Goal: Task Accomplishment & Management: Use online tool/utility

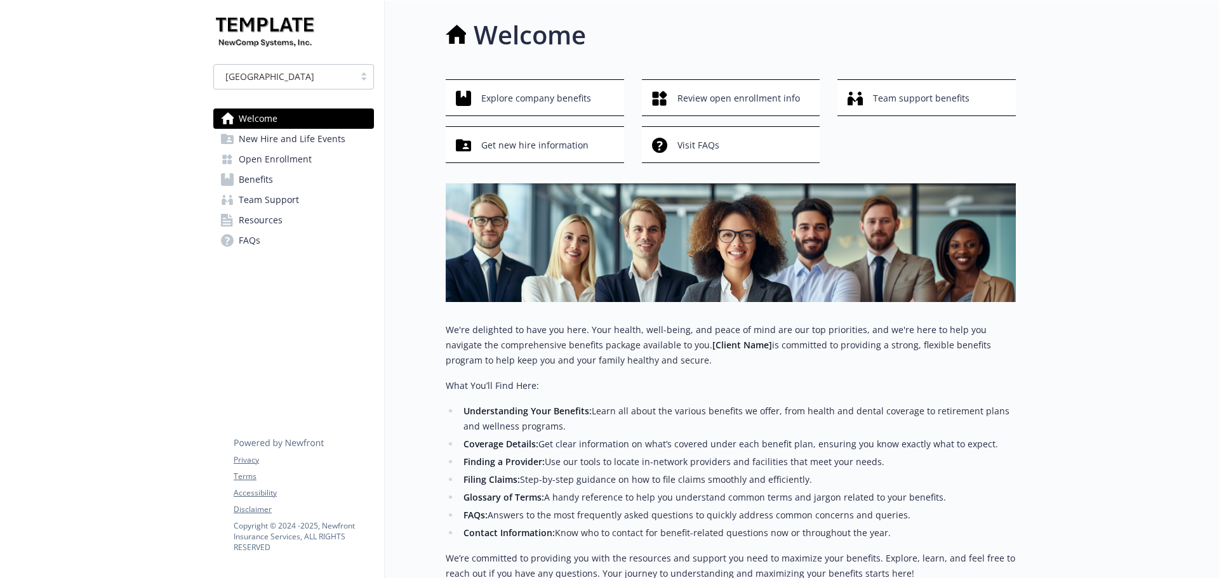
click at [283, 185] on link "Benefits" at bounding box center [293, 180] width 161 height 20
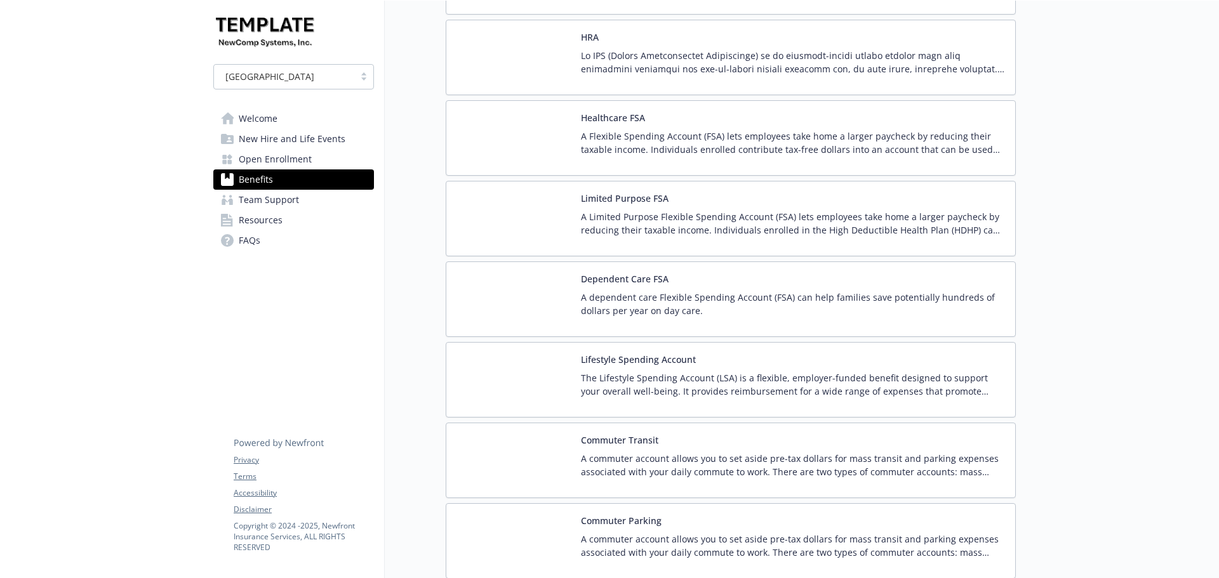
scroll to position [2158, 0]
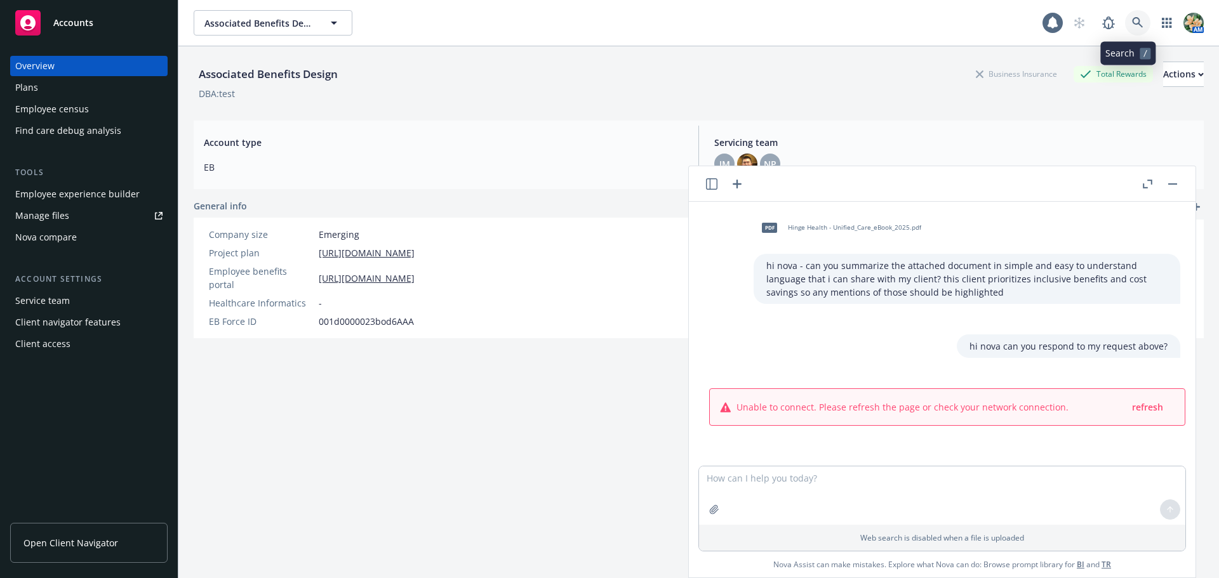
click at [1132, 18] on icon at bounding box center [1137, 22] width 11 height 11
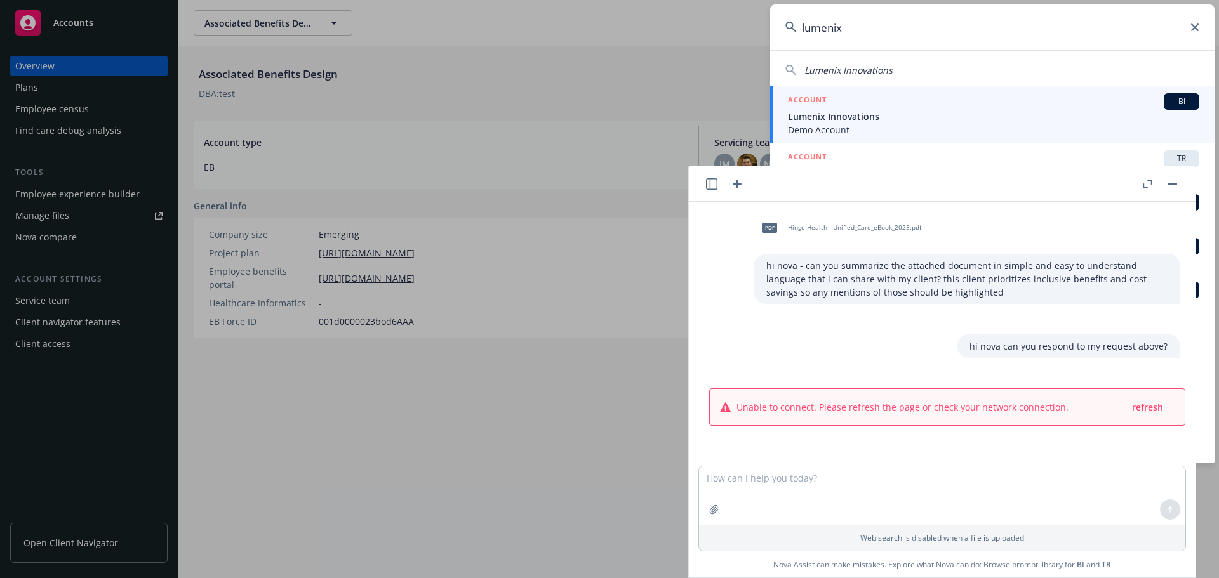
scroll to position [63, 0]
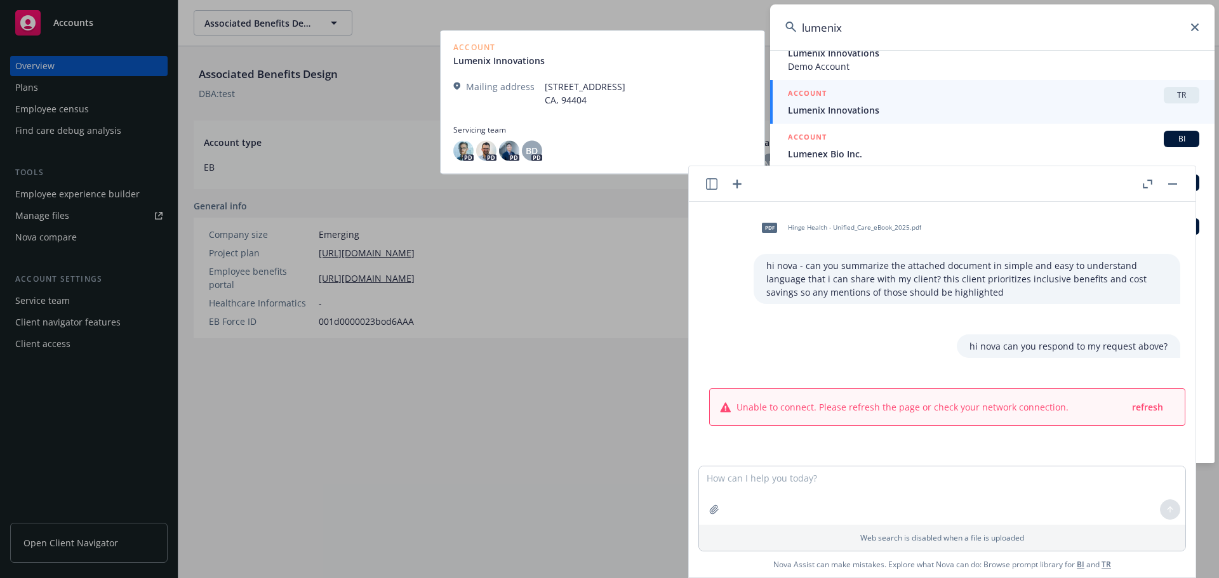
type input "lumenix"
click at [839, 110] on span "Lumenix Innovations" at bounding box center [993, 109] width 411 height 13
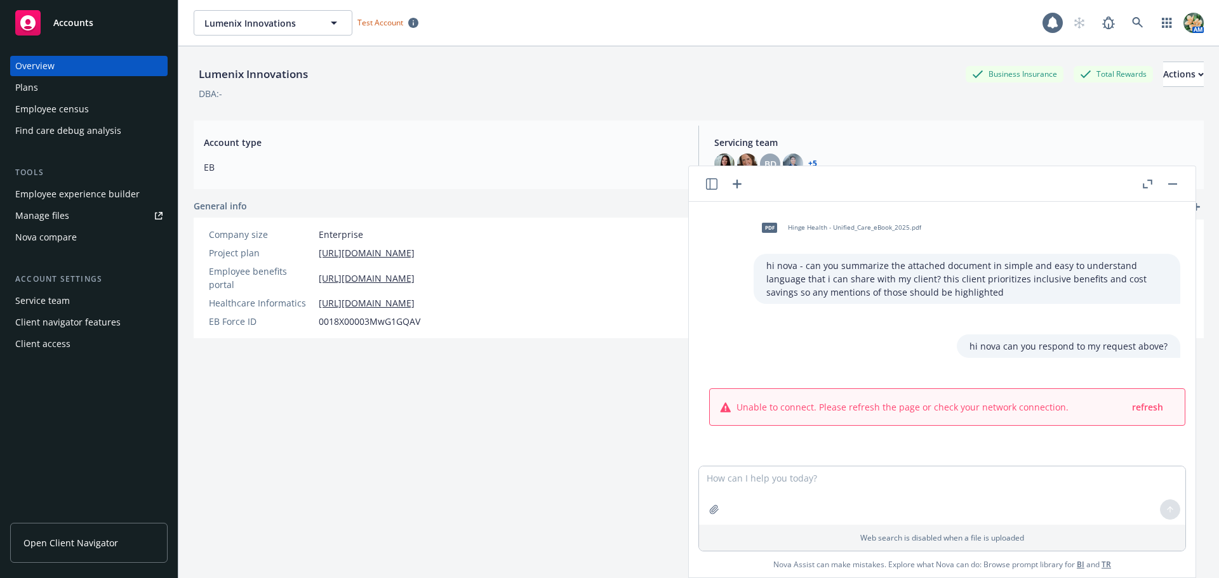
click at [83, 199] on div "Employee experience builder" at bounding box center [77, 194] width 124 height 20
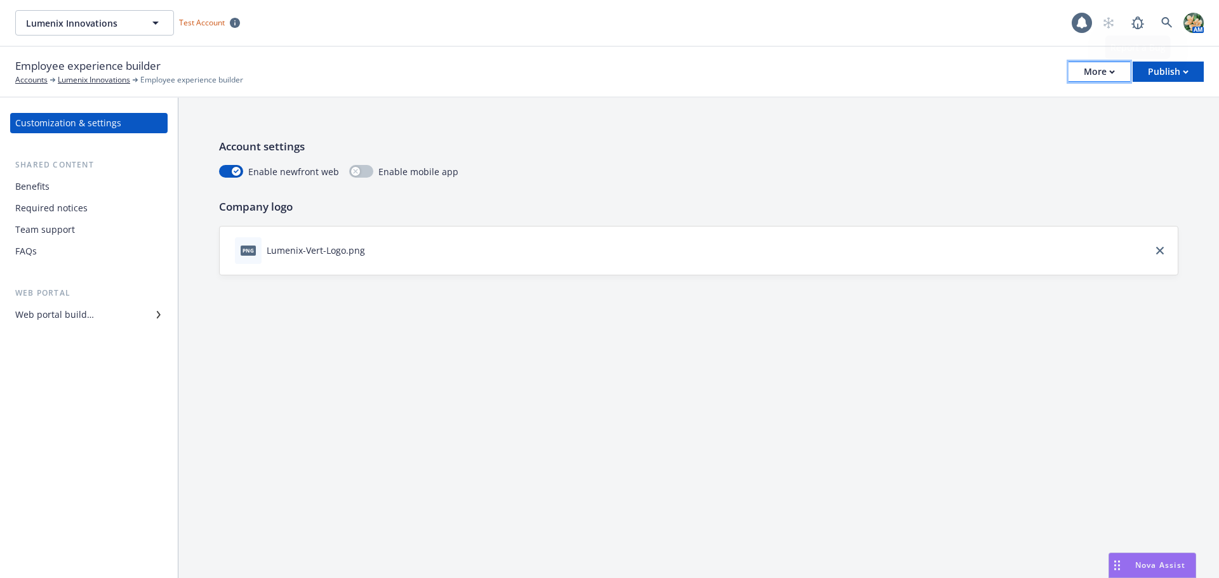
click at [1116, 70] on button "More" at bounding box center [1099, 72] width 62 height 20
drag, startPoint x: 1032, startPoint y: 124, endPoint x: 1076, endPoint y: 29, distance: 104.8
click at [1032, 124] on link "Copy portal link" at bounding box center [1035, 125] width 188 height 25
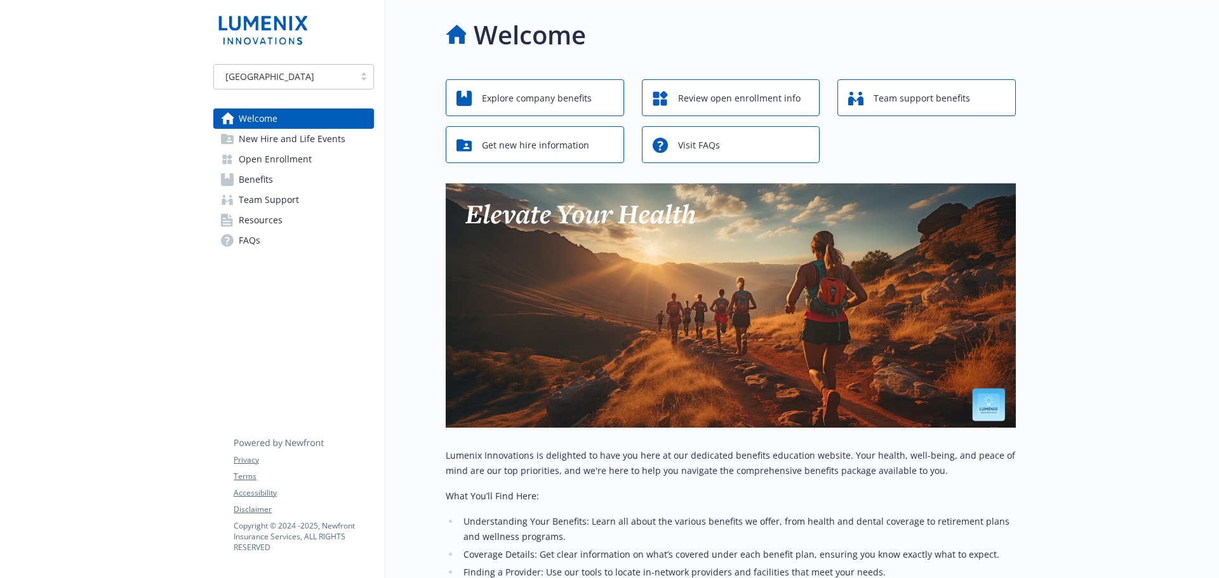
click at [253, 185] on span "Benefits" at bounding box center [256, 180] width 34 height 20
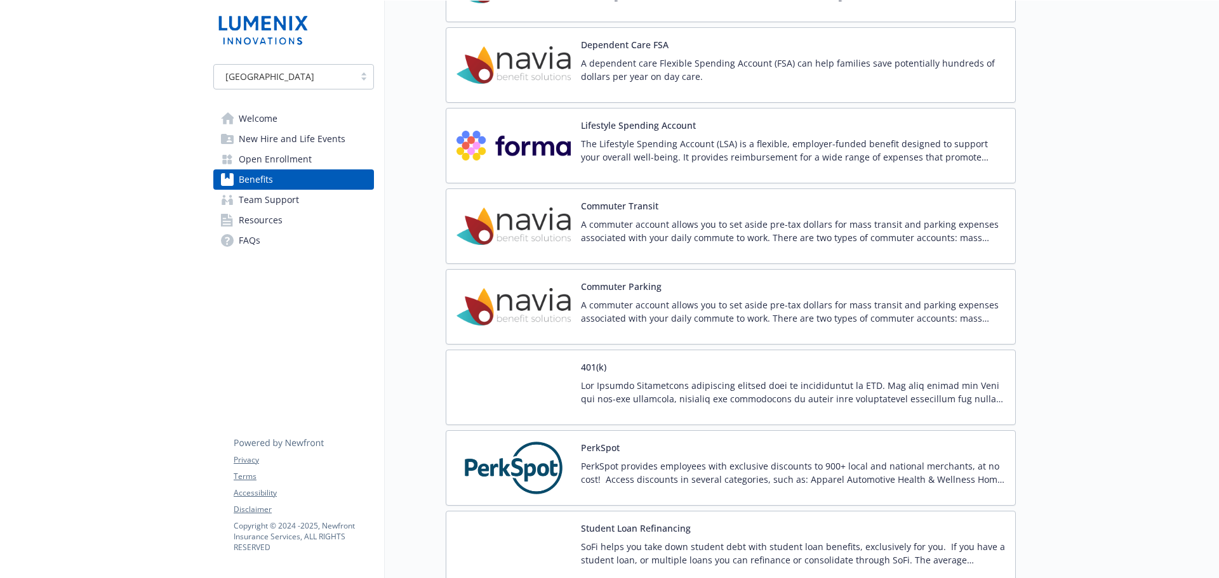
scroll to position [2222, 0]
